Goal: Task Accomplishment & Management: Manage account settings

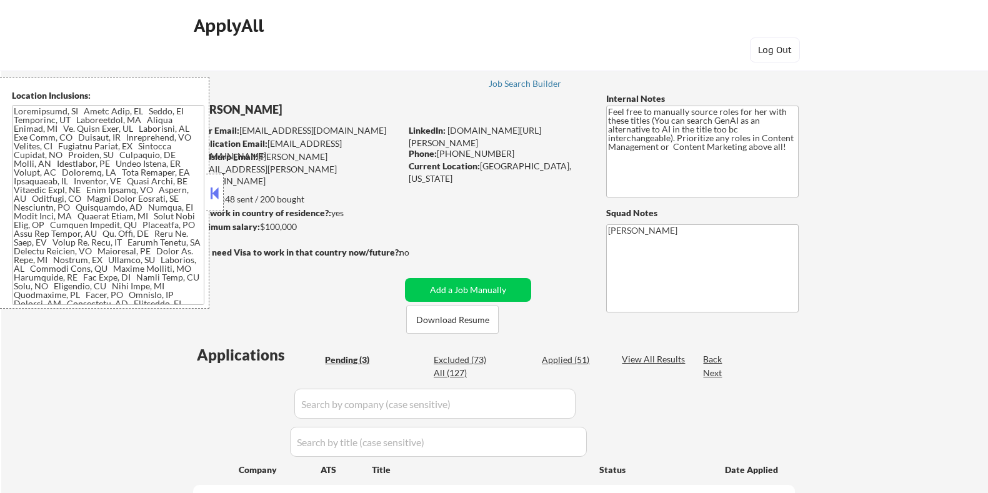
select select ""pending""
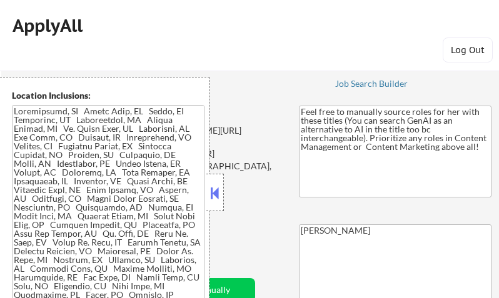
select select ""pending""
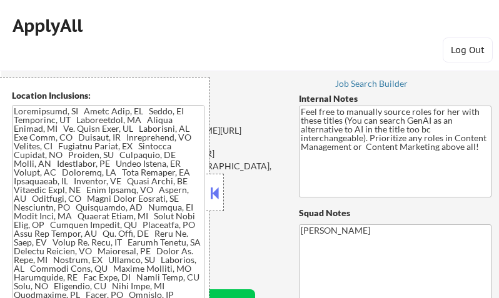
select select ""pending""
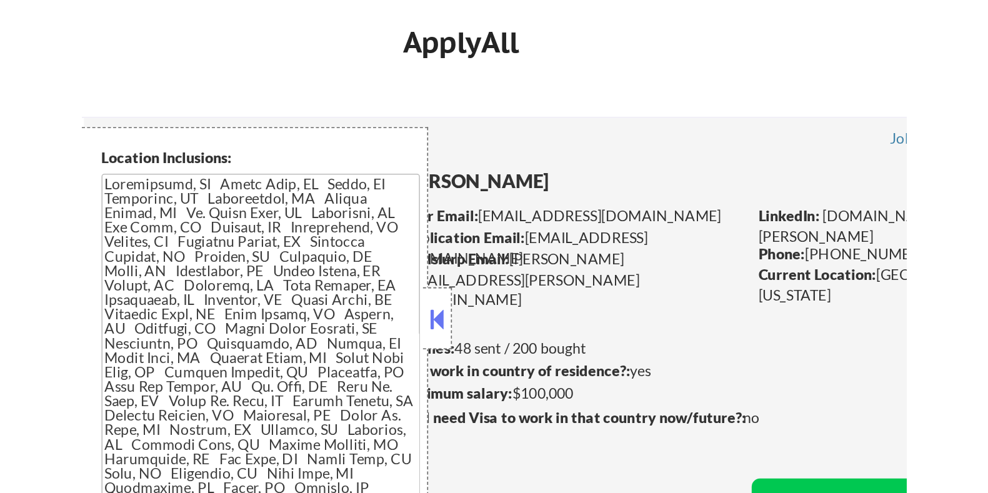
scroll to position [312, 0]
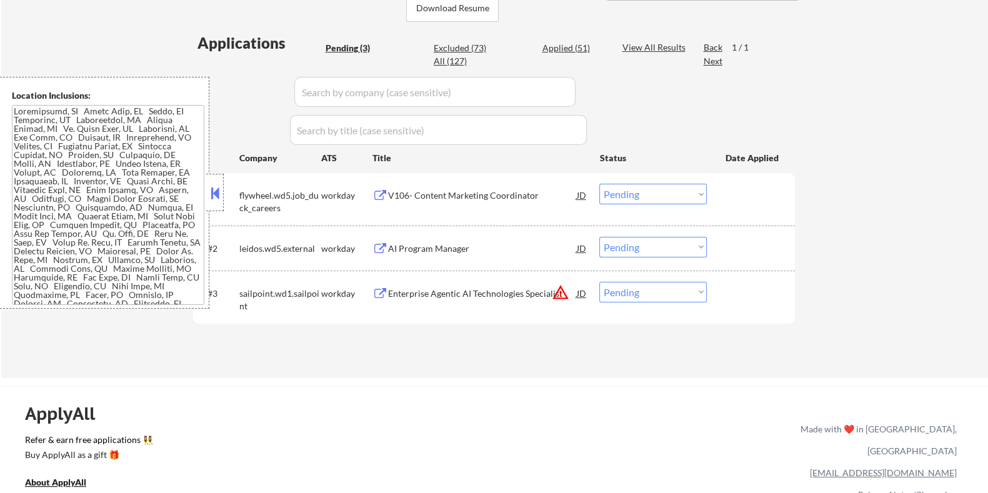
click at [217, 192] on button at bounding box center [215, 193] width 14 height 19
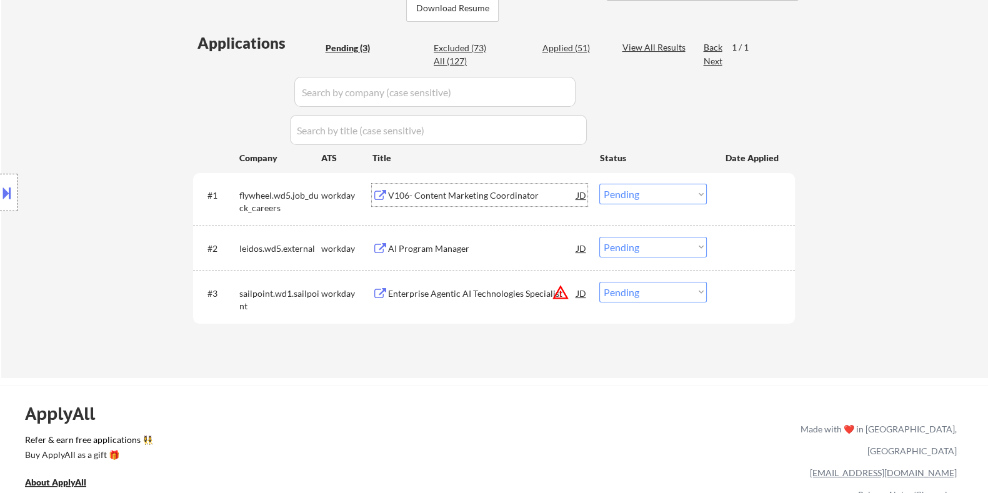
click at [418, 195] on div "V106- Content Marketing Coordinator" at bounding box center [481, 195] width 189 height 12
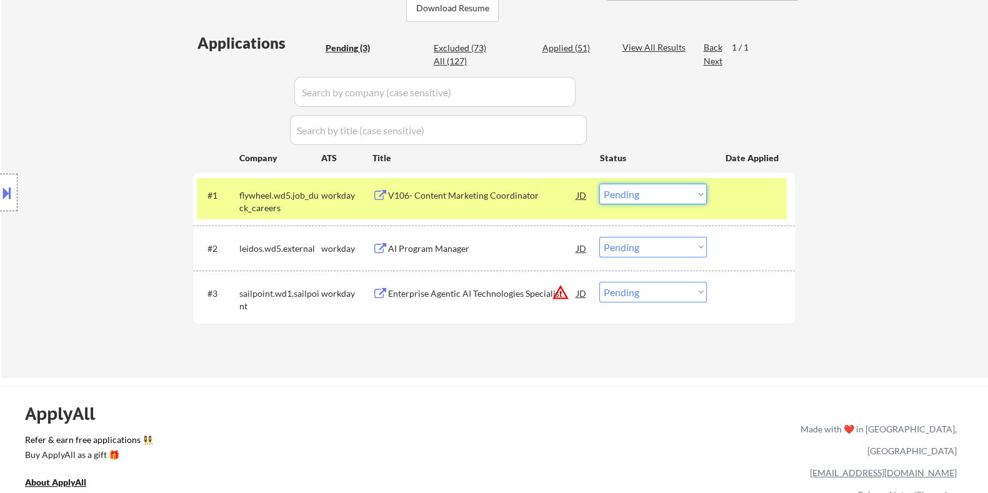
click at [498, 193] on select "Choose an option... Pending Applied Excluded (Questions) Excluded (Expired) Exc…" at bounding box center [652, 194] width 107 height 21
click at [498, 184] on select "Choose an option... Pending Applied Excluded (Questions) Excluded (Expired) Exc…" at bounding box center [652, 194] width 107 height 21
select select ""pending""
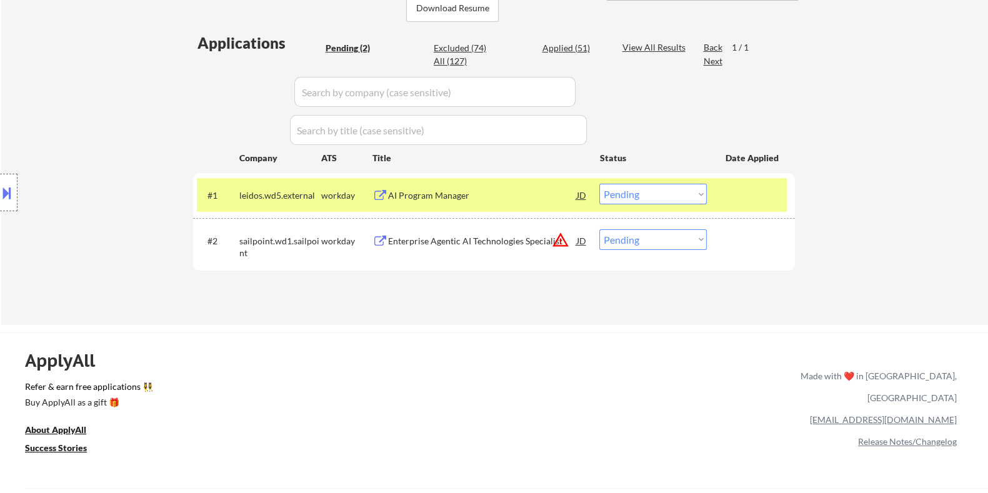
click at [442, 196] on div "AI Program Manager" at bounding box center [481, 195] width 189 height 12
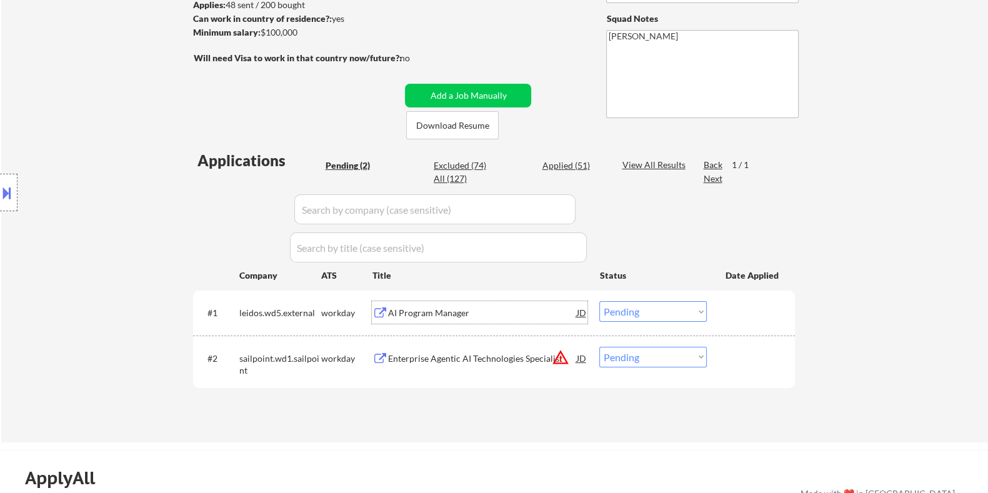
scroll to position [234, 0]
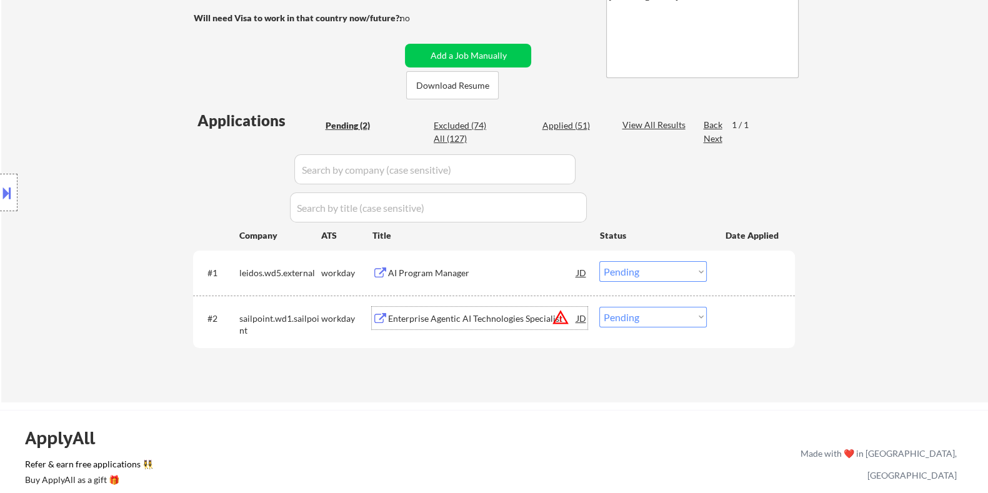
click at [453, 297] on div "Enterprise Agentic AI Technologies Specialist" at bounding box center [481, 318] width 189 height 12
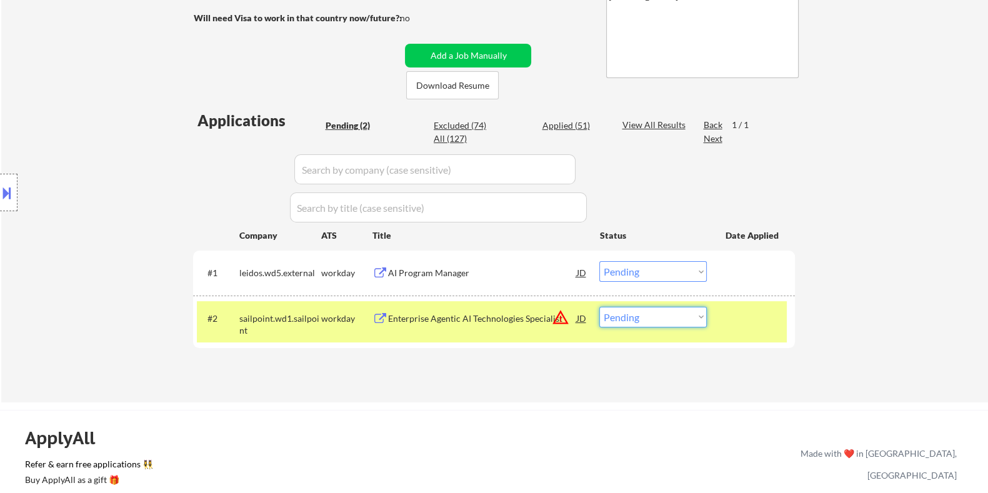
click at [498, 297] on select "Choose an option... Pending Applied Excluded (Questions) Excluded (Expired) Exc…" at bounding box center [652, 317] width 107 height 21
select select ""excluded__bad_match_""
click at [498, 297] on select "Choose an option... Pending Applied Excluded (Questions) Excluded (Expired) Exc…" at bounding box center [652, 317] width 107 height 21
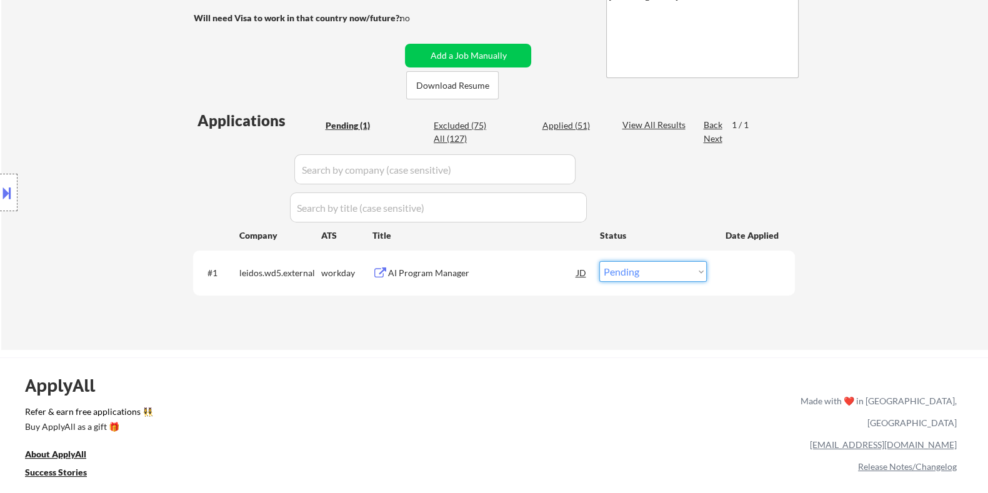
click at [498, 266] on select "Choose an option... Pending Applied Excluded (Questions) Excluded (Expired) Exc…" at bounding box center [652, 271] width 107 height 21
select select ""excluded__other_""
click at [498, 261] on select "Choose an option... Pending Applied Excluded (Questions) Excluded (Expired) Exc…" at bounding box center [652, 271] width 107 height 21
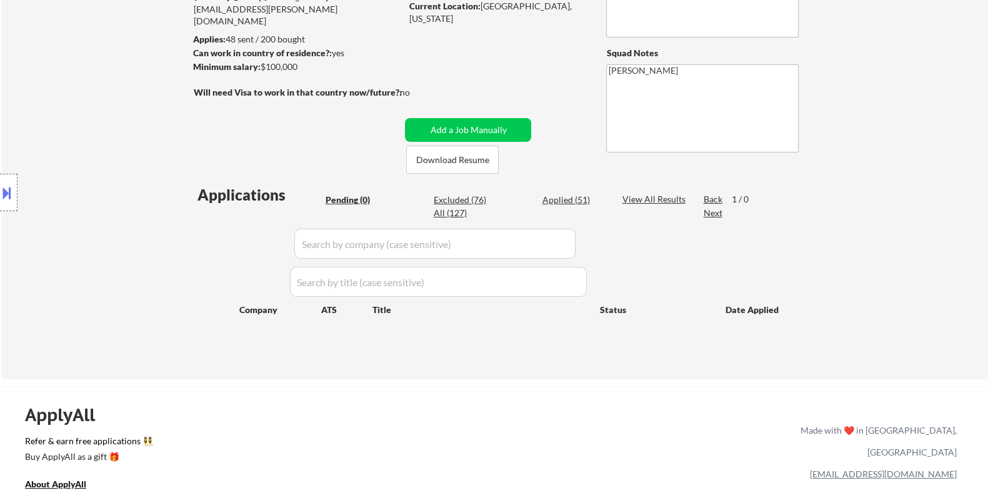
scroll to position [77, 0]
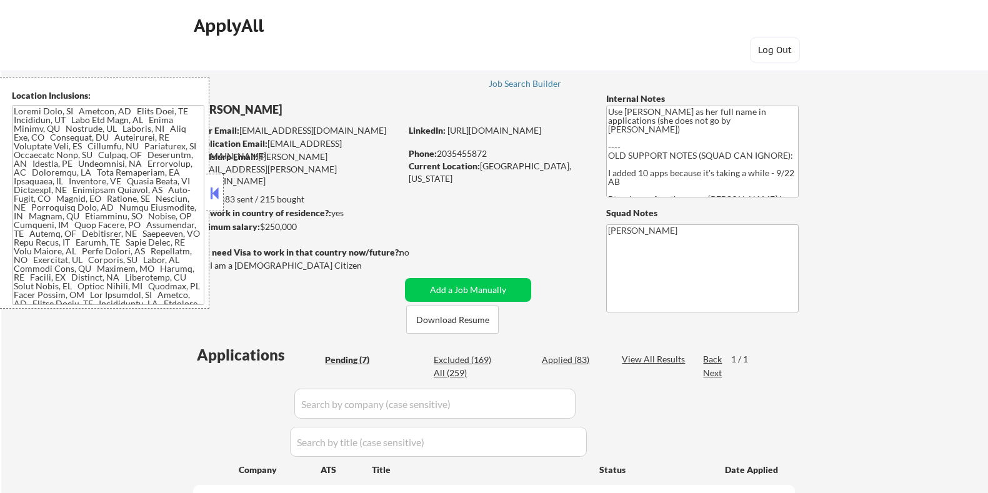
select select ""pending""
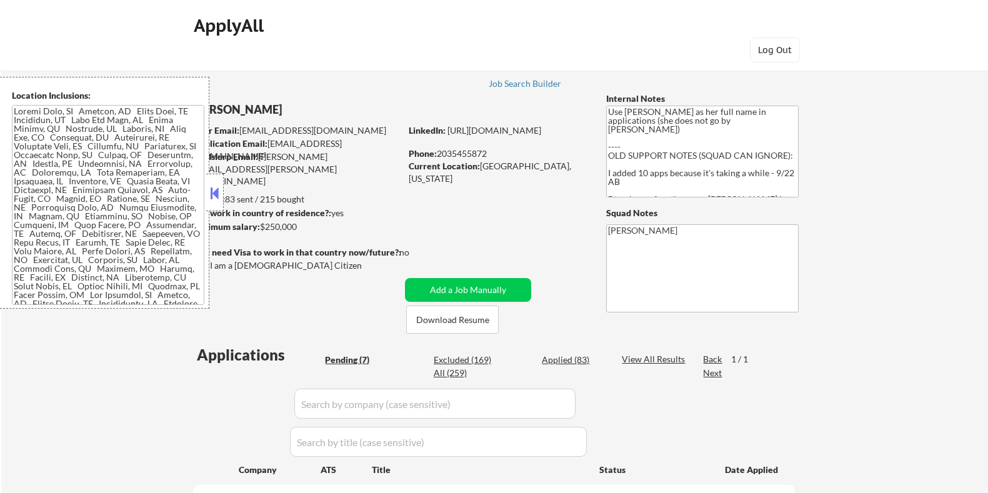
select select ""pending""
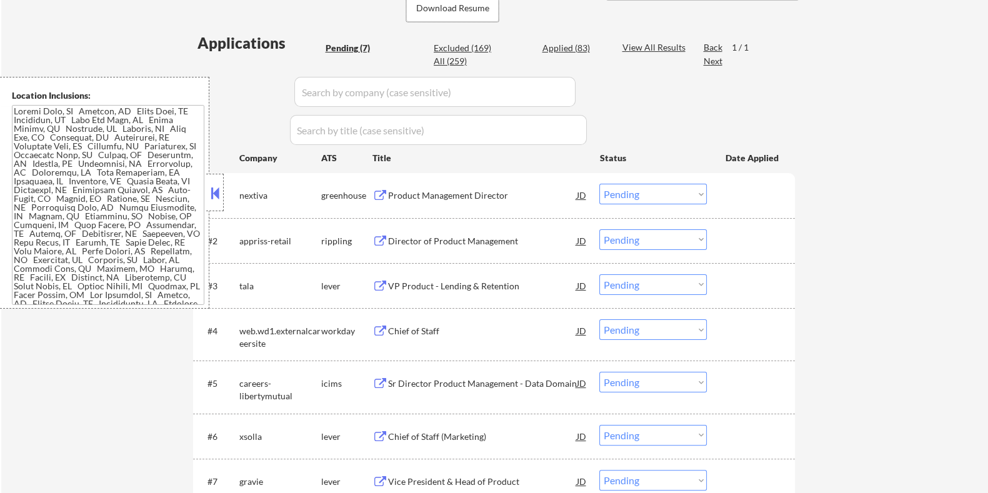
scroll to position [391, 0]
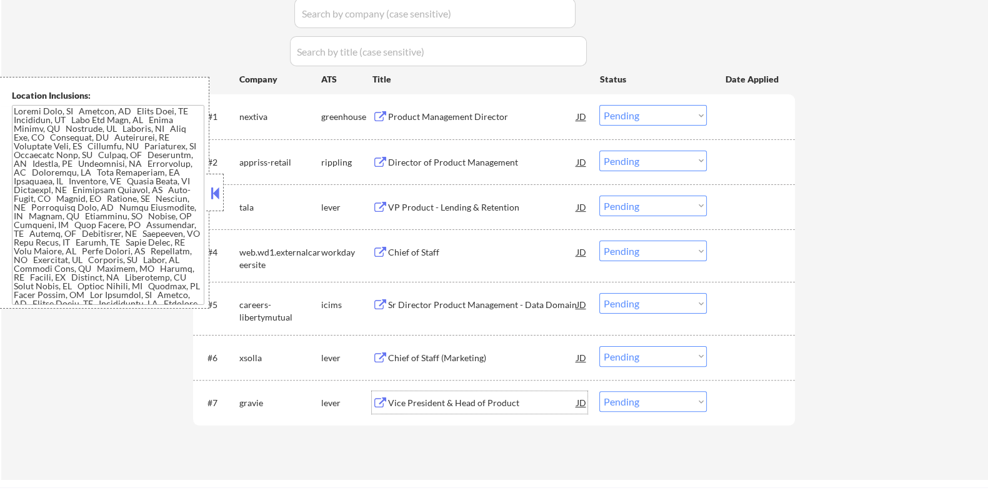
click at [458, 400] on div "Vice President & Head of Product" at bounding box center [481, 403] width 189 height 12
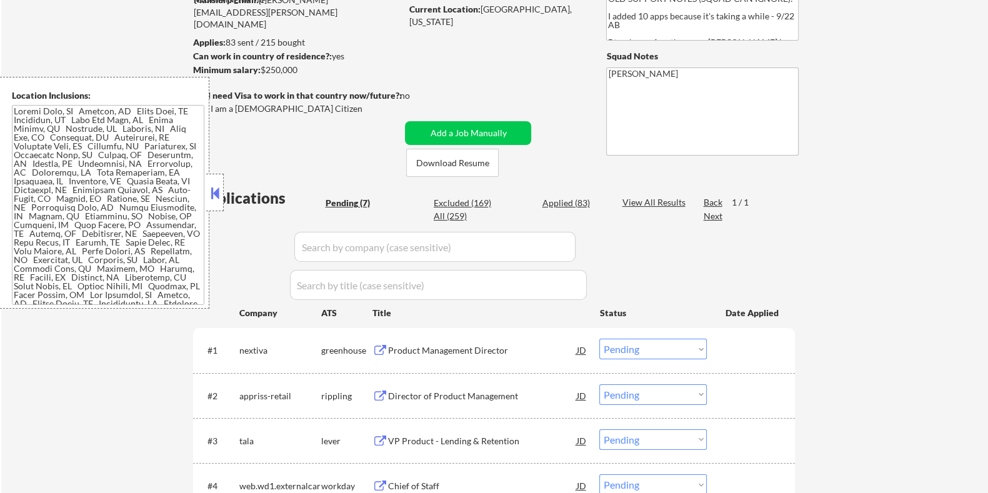
scroll to position [77, 0]
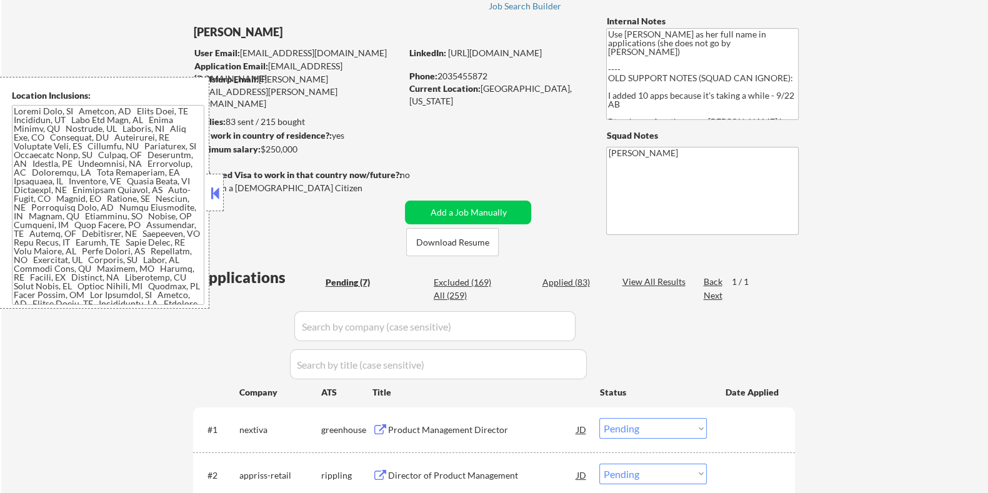
drag, startPoint x: 312, startPoint y: 148, endPoint x: 263, endPoint y: 148, distance: 49.4
click at [263, 148] on div "Minimum salary: $250,000" at bounding box center [296, 149] width 208 height 12
copy div "$250,000"
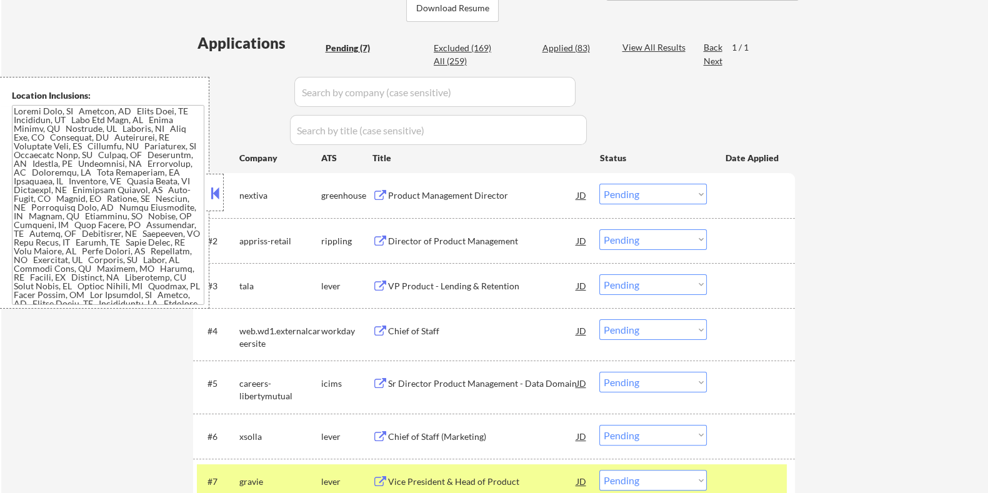
scroll to position [469, 0]
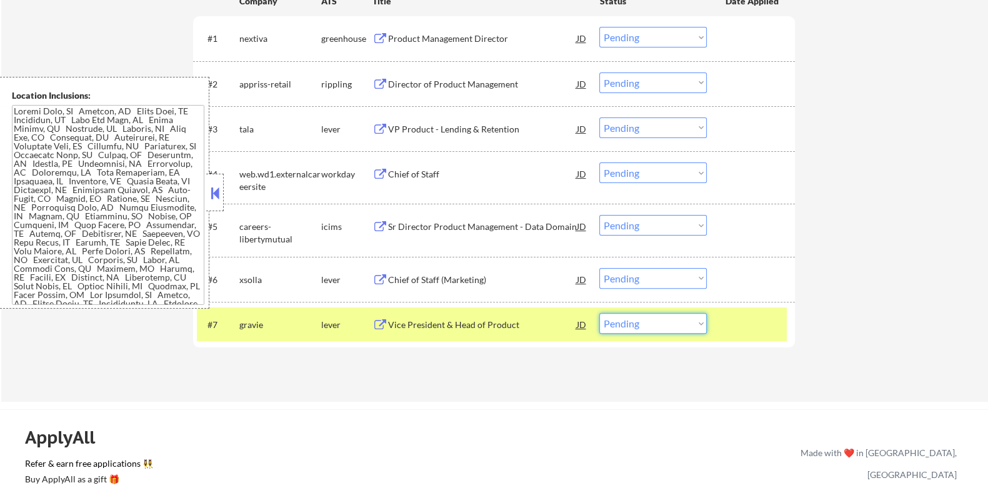
click at [684, 326] on select "Choose an option... Pending Applied Excluded (Questions) Excluded (Expired) Exc…" at bounding box center [652, 323] width 107 height 21
select select ""applied""
click at [599, 313] on select "Choose an option... Pending Applied Excluded (Questions) Excluded (Expired) Exc…" at bounding box center [652, 323] width 107 height 21
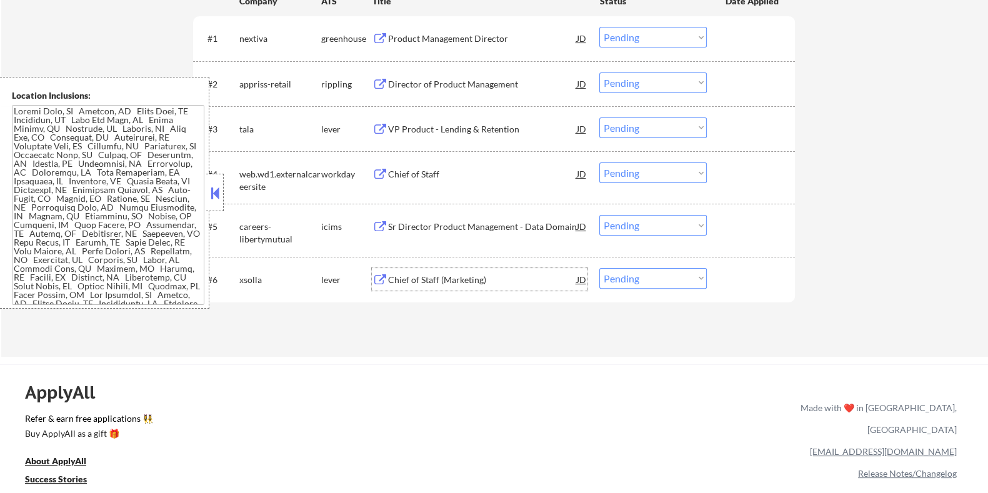
click at [422, 283] on div "Chief of Staff (Marketing)" at bounding box center [481, 280] width 189 height 12
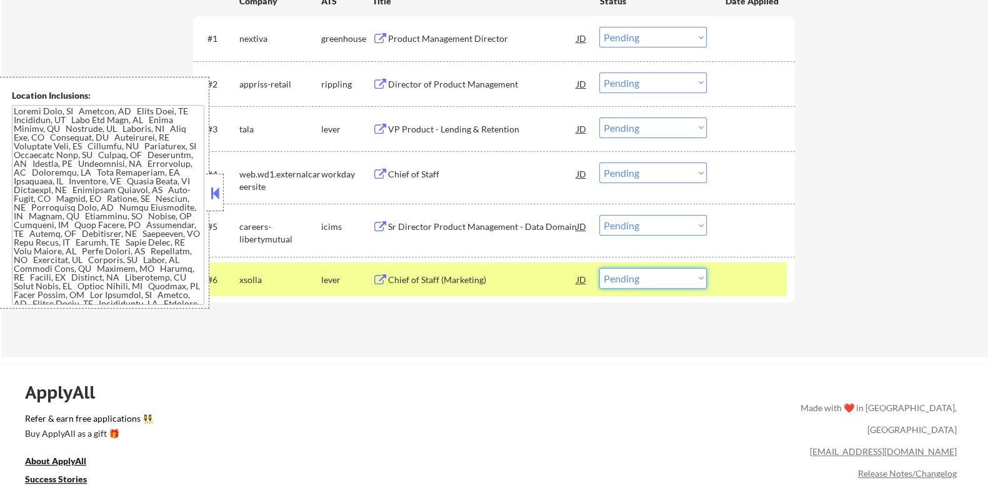
click at [626, 275] on select "Choose an option... Pending Applied Excluded (Questions) Excluded (Expired) Exc…" at bounding box center [652, 278] width 107 height 21
select select ""excluded__bad_match_""
click at [599, 268] on select "Choose an option... Pending Applied Excluded (Questions) Excluded (Expired) Exc…" at bounding box center [652, 278] width 107 height 21
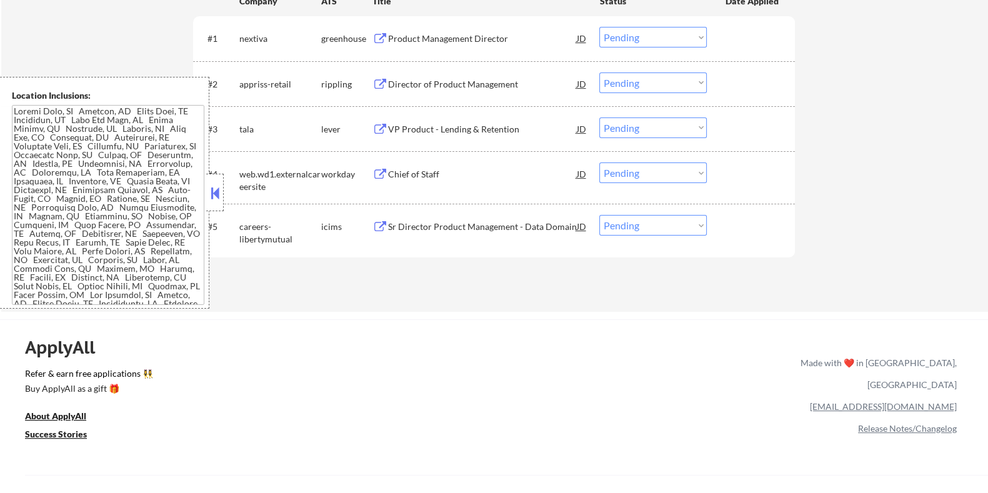
click at [430, 126] on div "VP Product - Lending & Retention" at bounding box center [481, 129] width 189 height 12
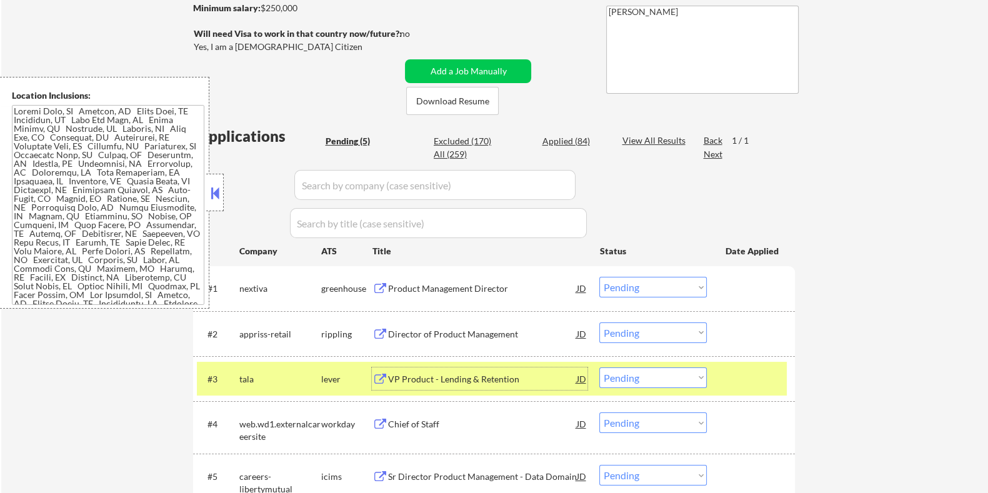
scroll to position [234, 0]
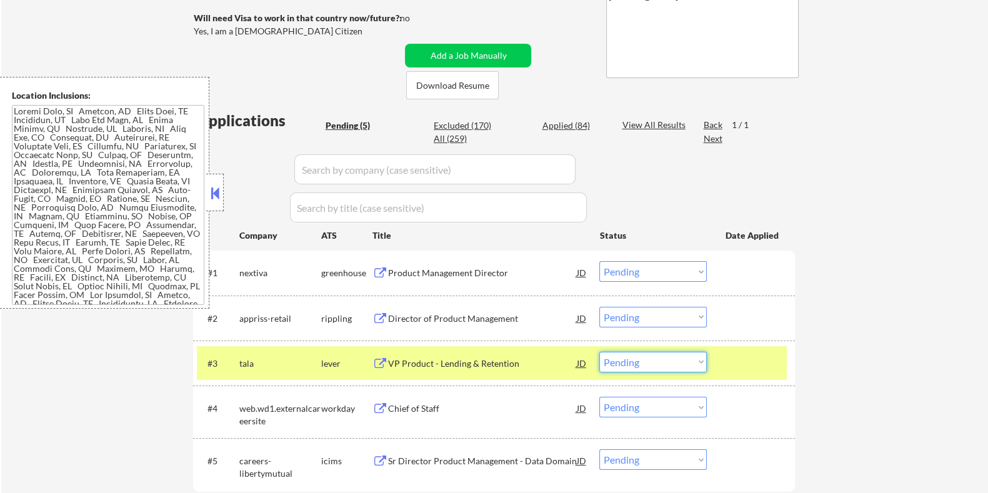
click at [694, 362] on select "Choose an option... Pending Applied Excluded (Questions) Excluded (Expired) Exc…" at bounding box center [652, 362] width 107 height 21
click at [599, 352] on select "Choose an option... Pending Applied Excluded (Questions) Excluded (Expired) Exc…" at bounding box center [652, 362] width 107 height 21
select select ""pending""
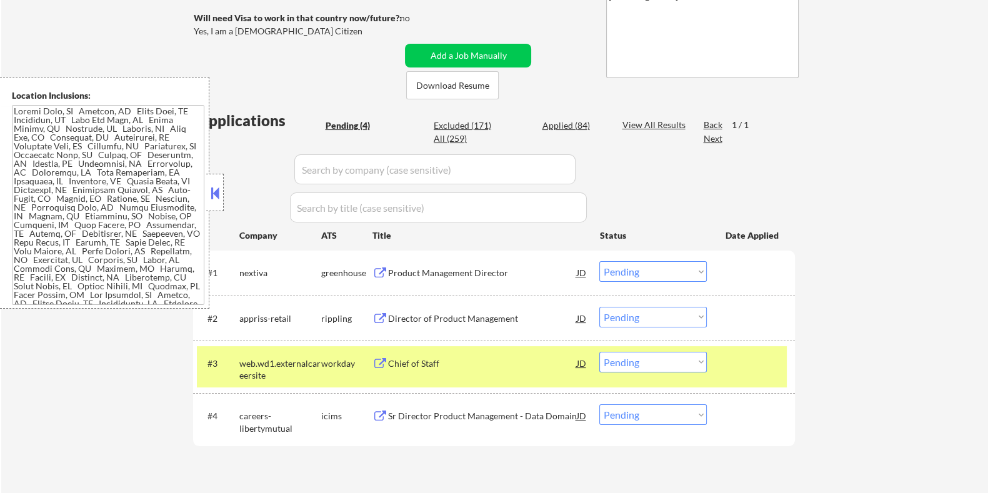
scroll to position [391, 0]
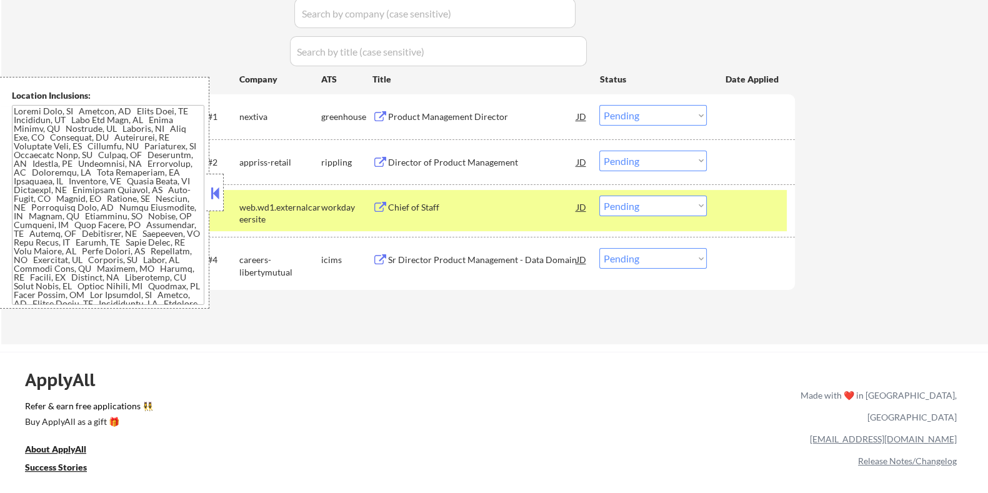
click at [421, 112] on div "Product Management Director" at bounding box center [481, 117] width 189 height 12
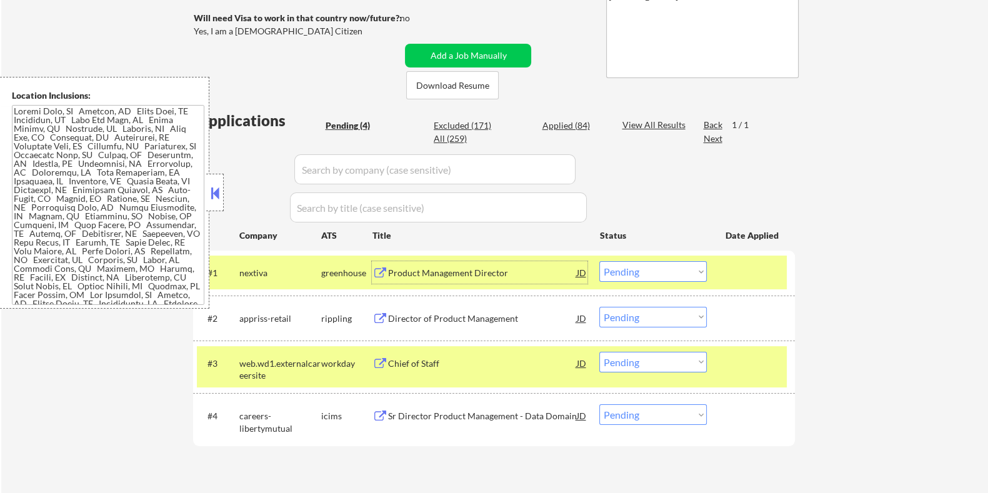
scroll to position [312, 0]
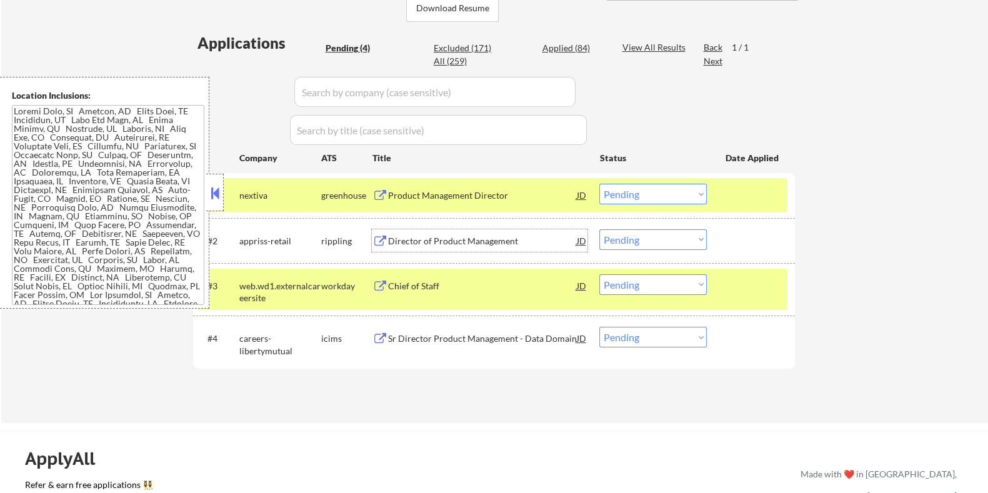
click at [430, 236] on div "Director of Product Management" at bounding box center [481, 241] width 189 height 12
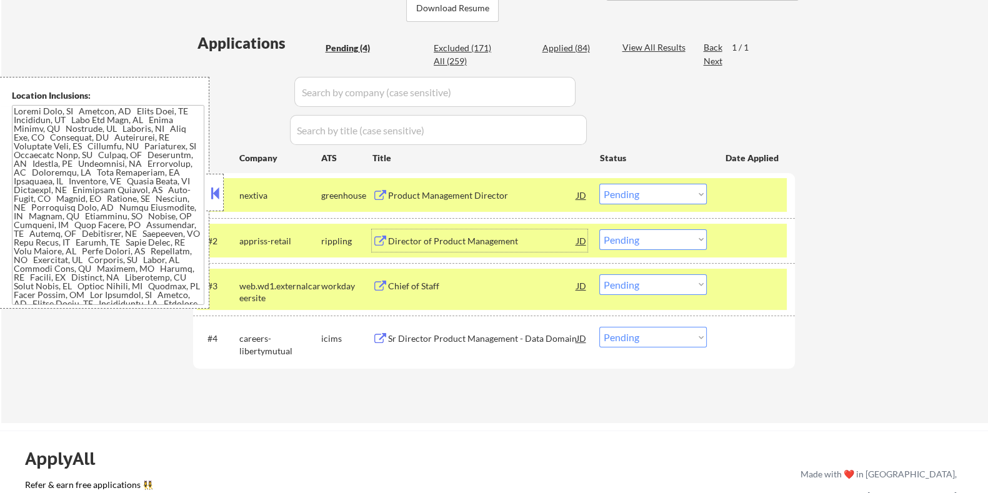
click at [692, 232] on select "Choose an option... Pending Applied Excluded (Questions) Excluded (Expired) Exc…" at bounding box center [652, 239] width 107 height 21
click at [599, 229] on select "Choose an option... Pending Applied Excluded (Questions) Excluded (Expired) Exc…" at bounding box center [652, 239] width 107 height 21
select select ""pending""
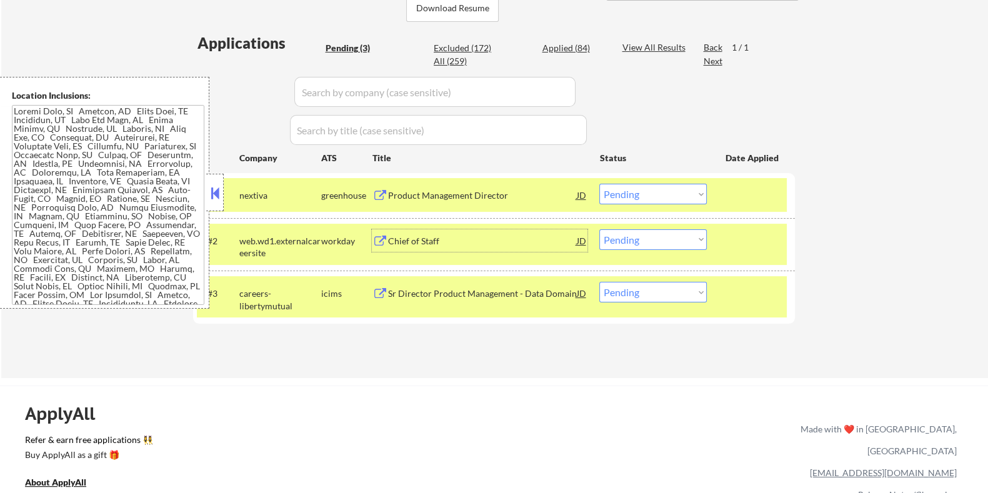
click at [441, 236] on div "Chief of Staff" at bounding box center [481, 241] width 189 height 12
